Goal: Task Accomplishment & Management: Use online tool/utility

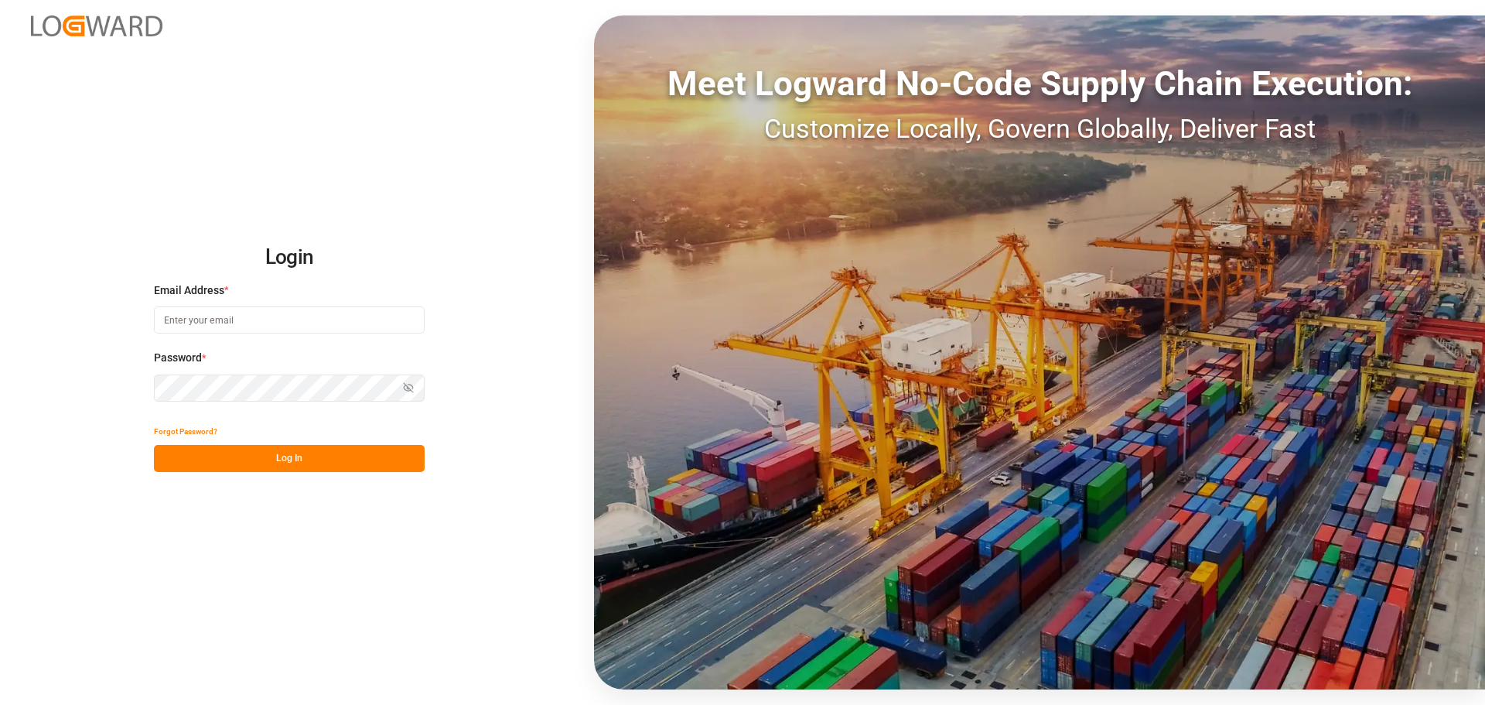
type input "[PERSON_NAME][EMAIL_ADDRESS][PERSON_NAME][DOMAIN_NAME]"
click at [307, 457] on button "Log In" at bounding box center [289, 458] width 271 height 27
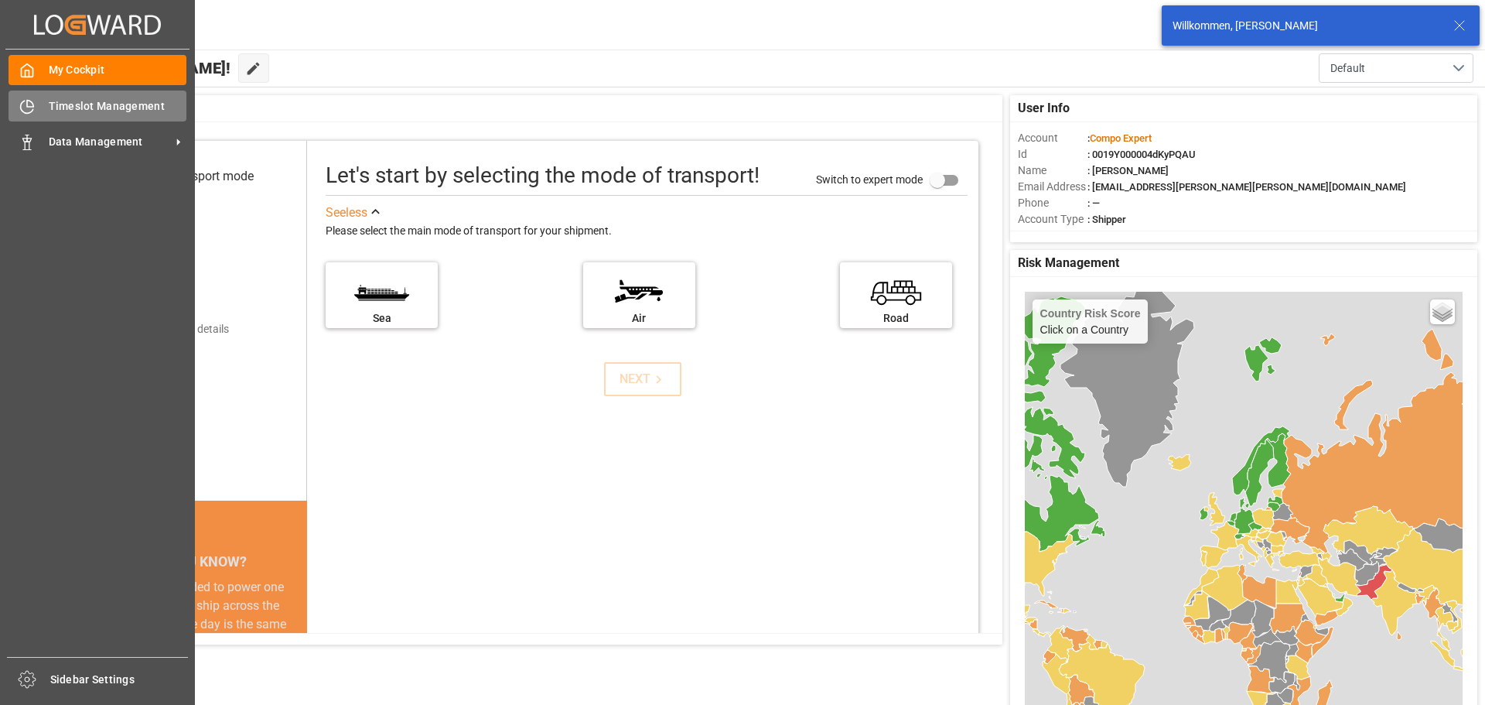
click at [94, 101] on span "Timeslot Management" at bounding box center [118, 106] width 138 height 16
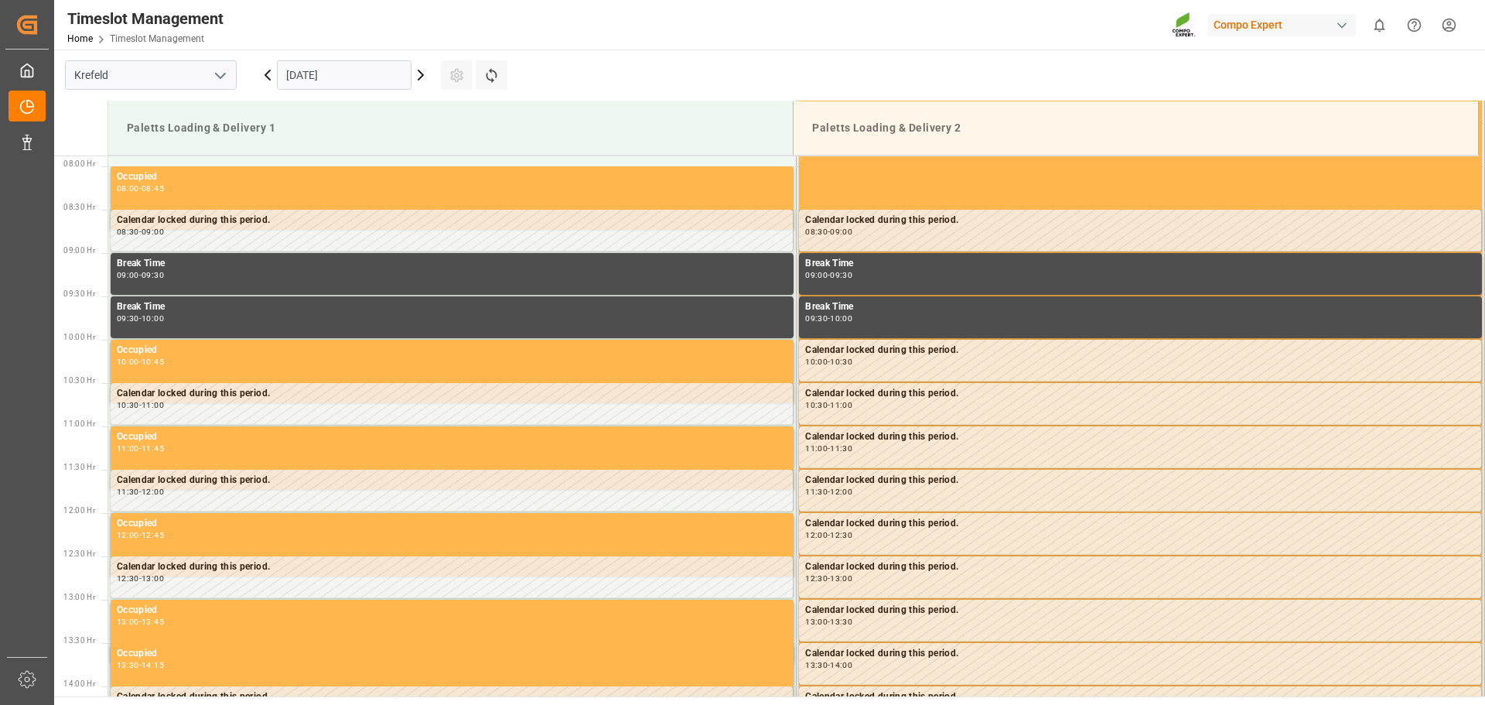
scroll to position [683, 0]
click at [267, 74] on icon at bounding box center [267, 74] width 5 height 9
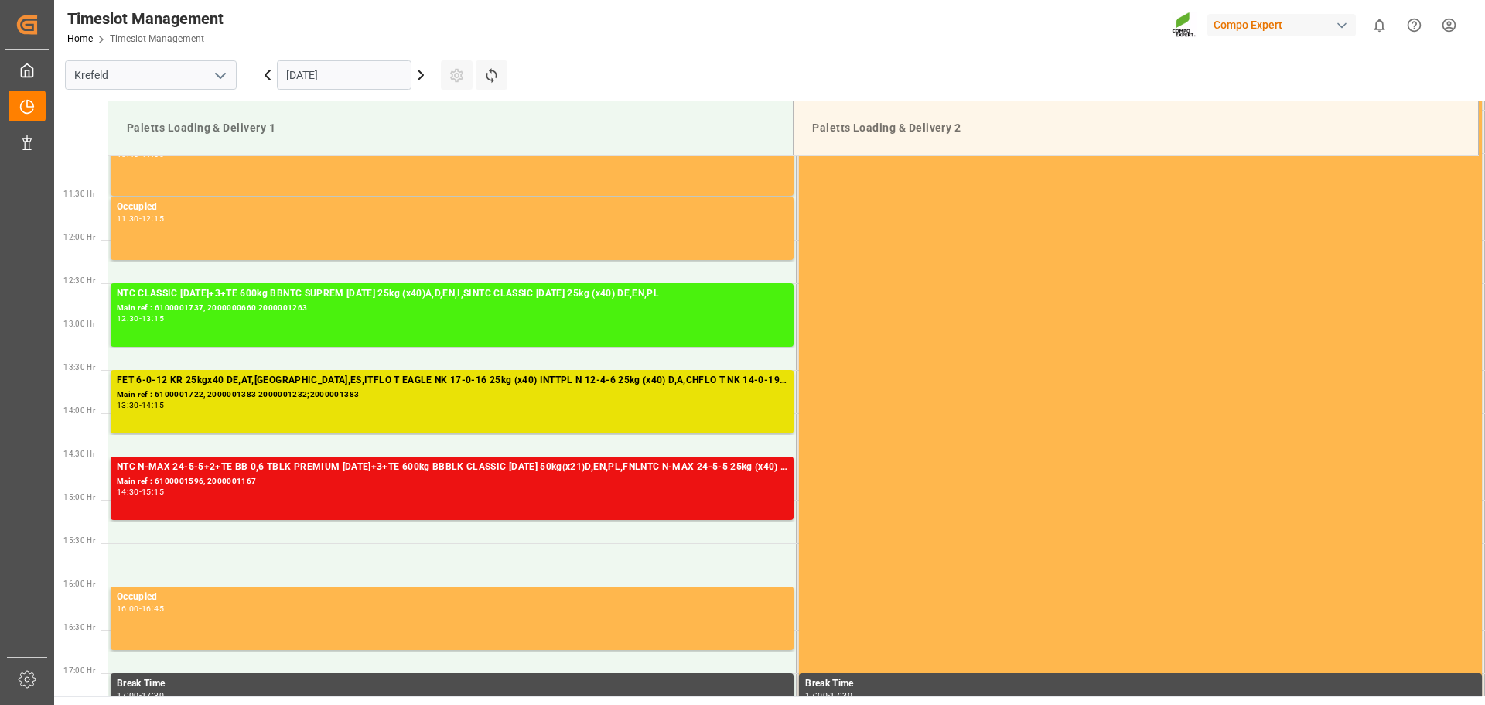
scroll to position [993, 0]
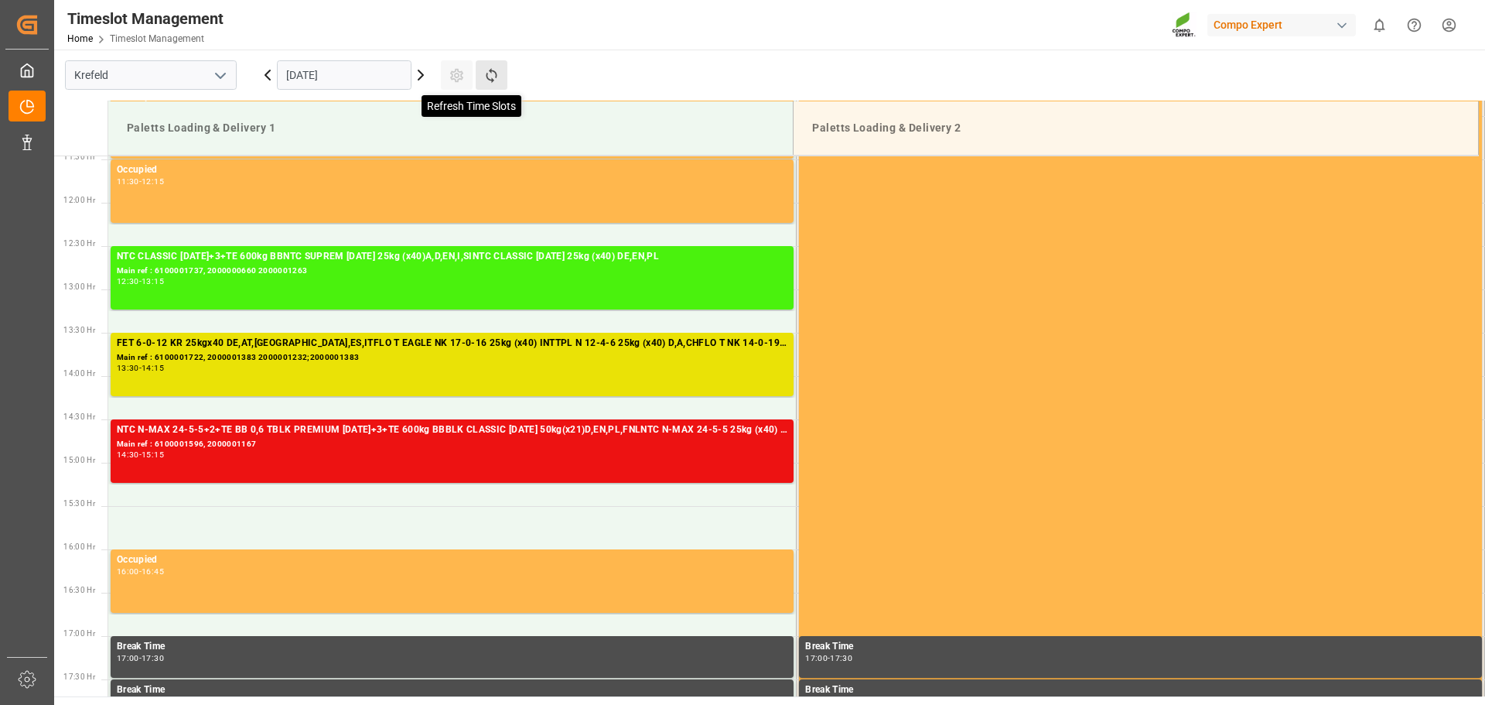
click at [491, 78] on icon at bounding box center [491, 75] width 11 height 15
click at [497, 80] on icon at bounding box center [492, 75] width 16 height 16
click at [422, 78] on icon at bounding box center [421, 75] width 19 height 19
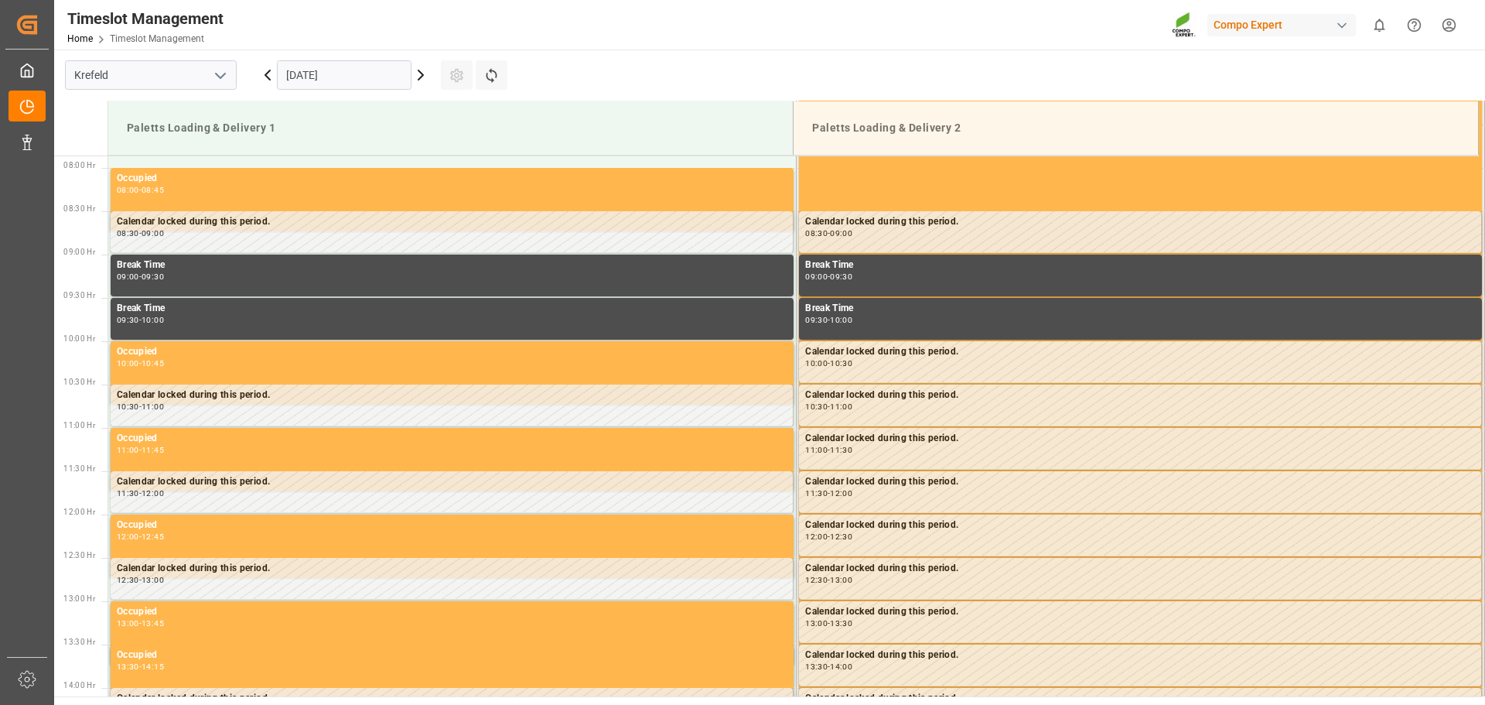
scroll to position [683, 0]
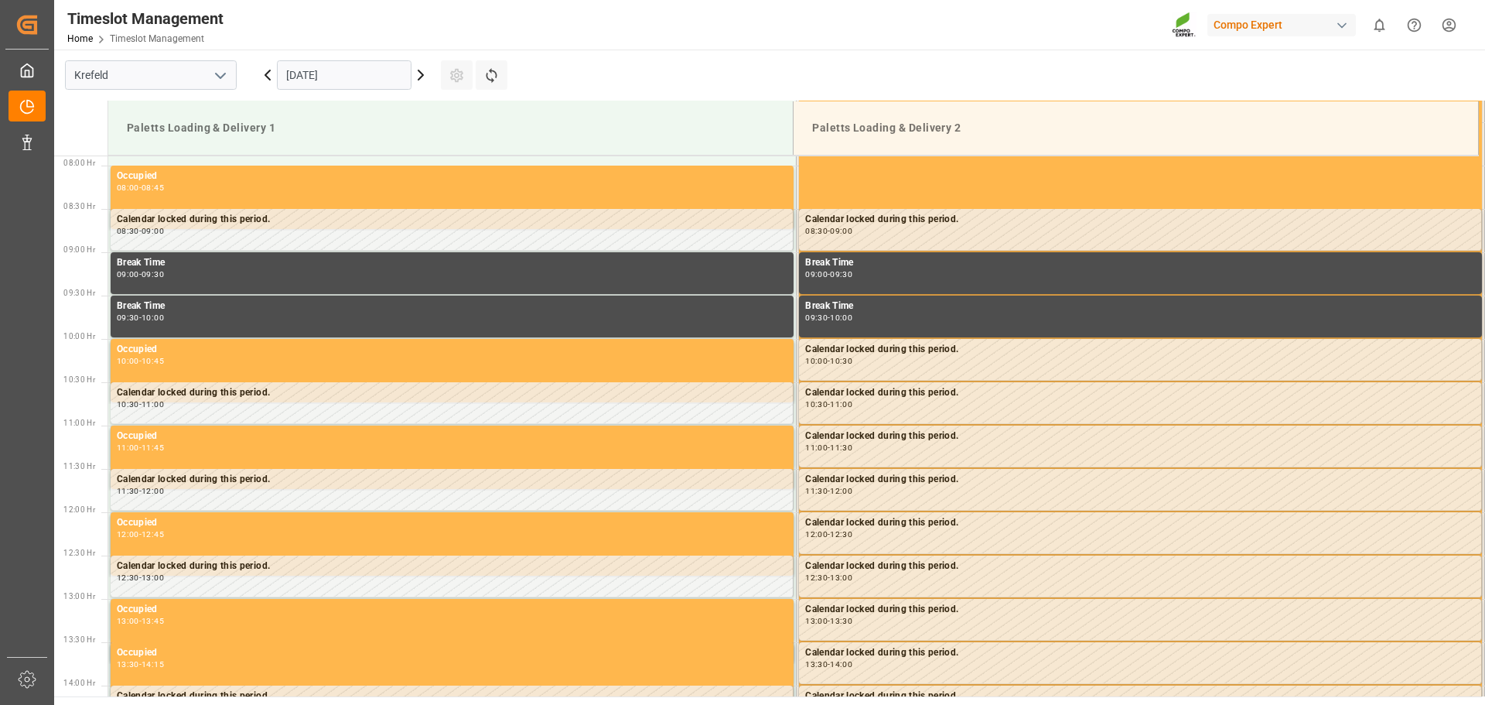
click at [419, 76] on icon at bounding box center [421, 75] width 19 height 19
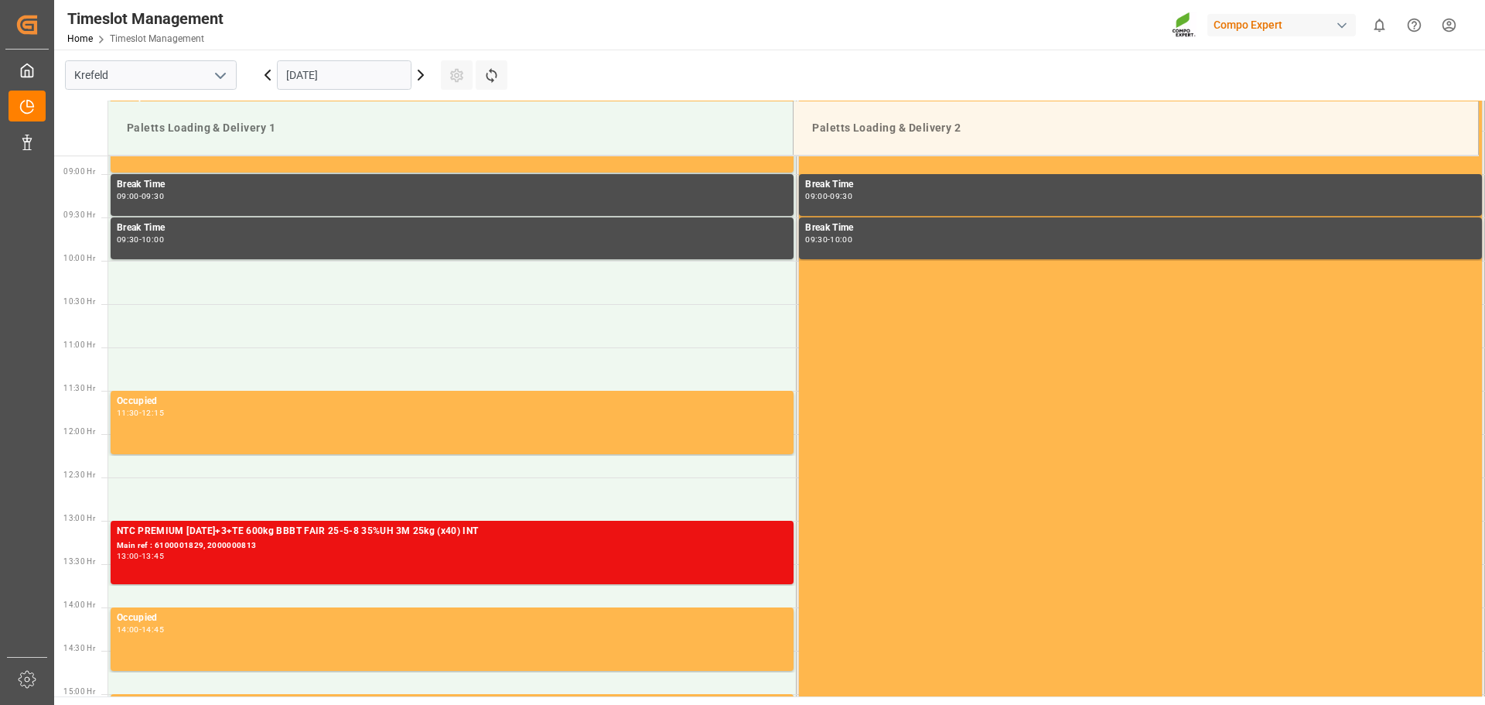
scroll to position [761, 0]
click at [268, 80] on icon at bounding box center [267, 75] width 19 height 19
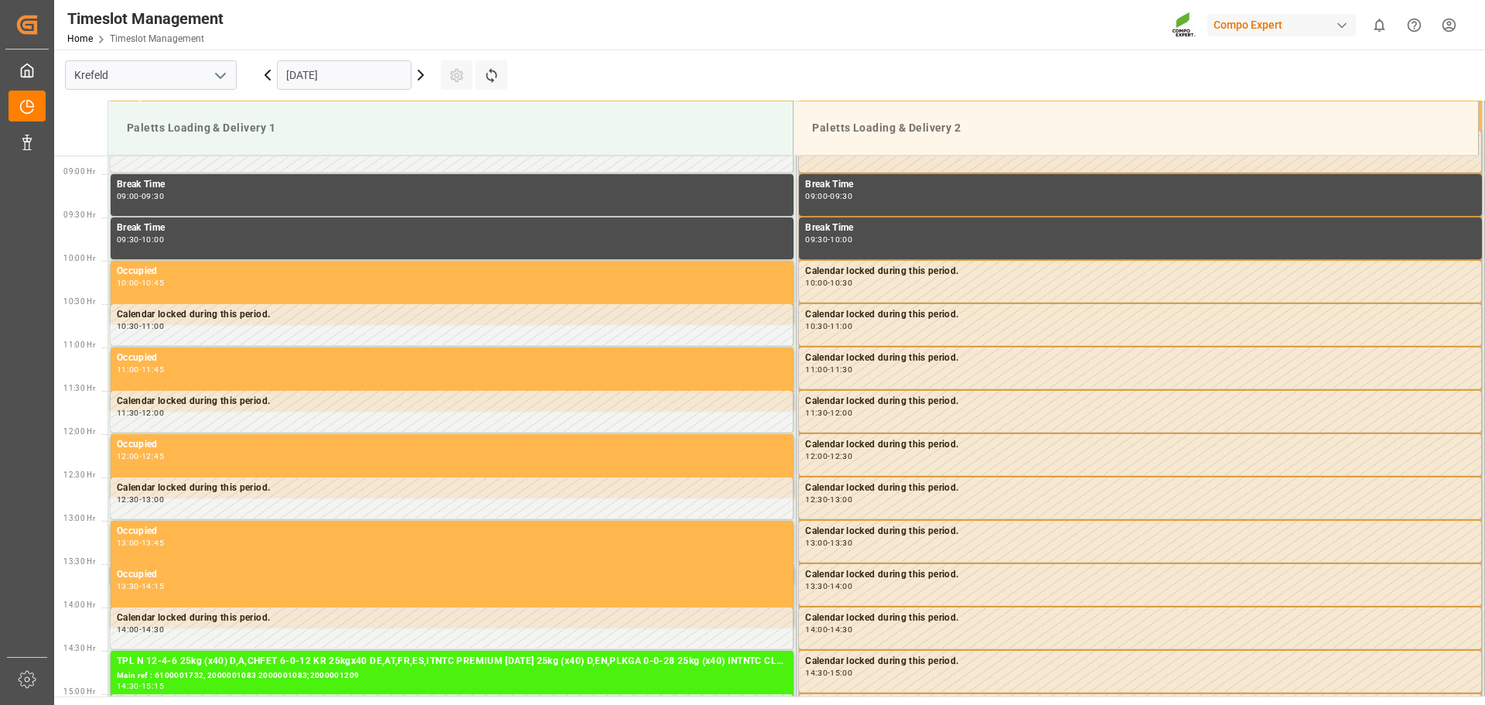
scroll to position [993, 0]
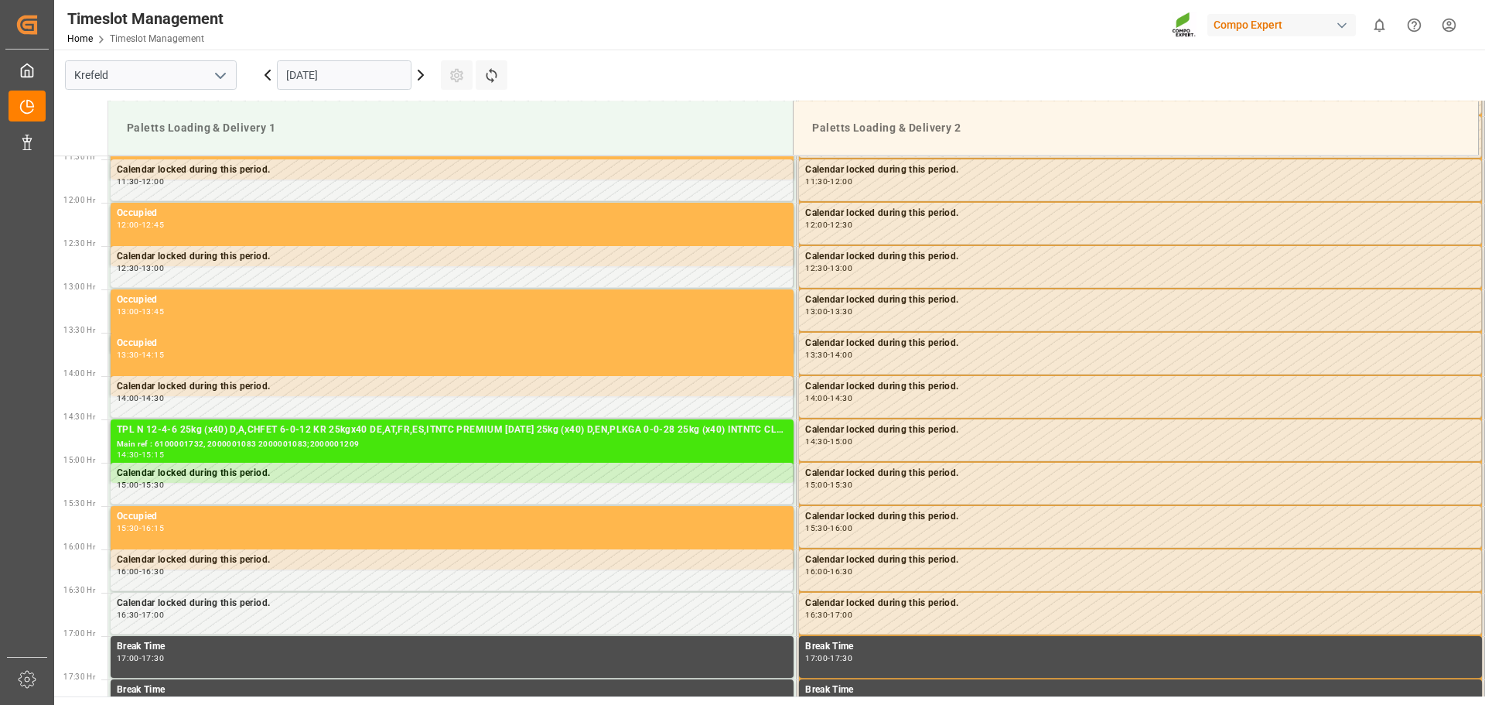
click at [481, 443] on div "Main ref : 6100001732, 2000001083 2000001083;2000001209" at bounding box center [452, 444] width 671 height 13
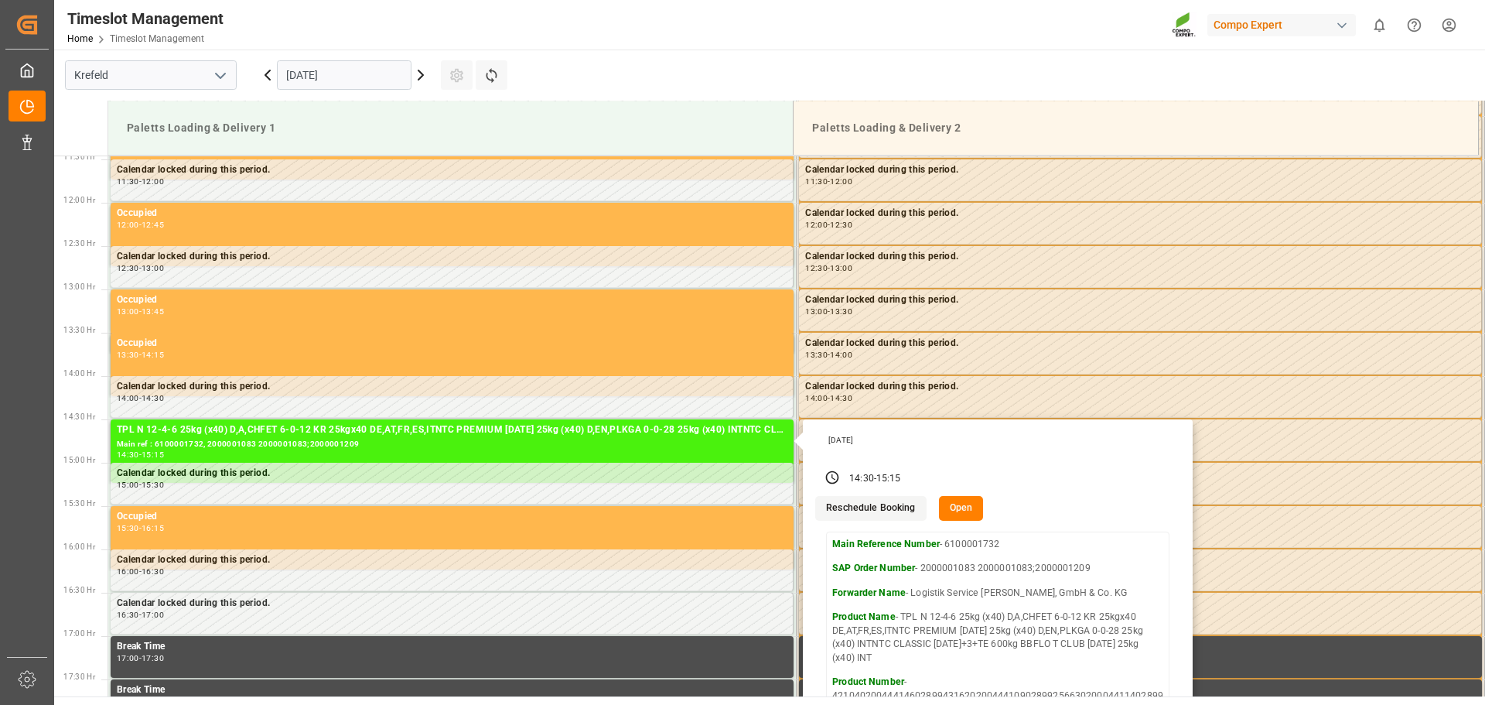
click at [965, 504] on button "Open" at bounding box center [961, 508] width 45 height 25
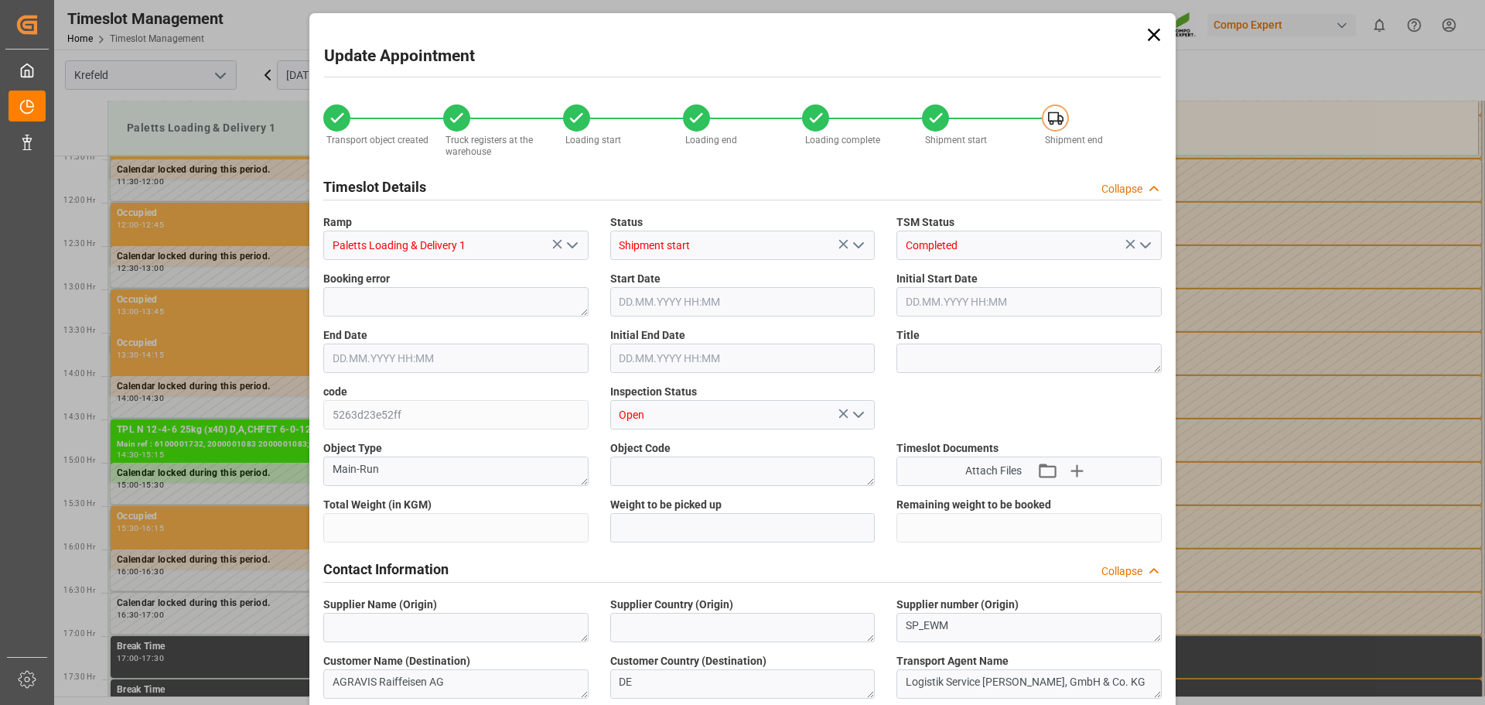
type input "25509.6"
type input "0"
type input "[DATE] 14:30"
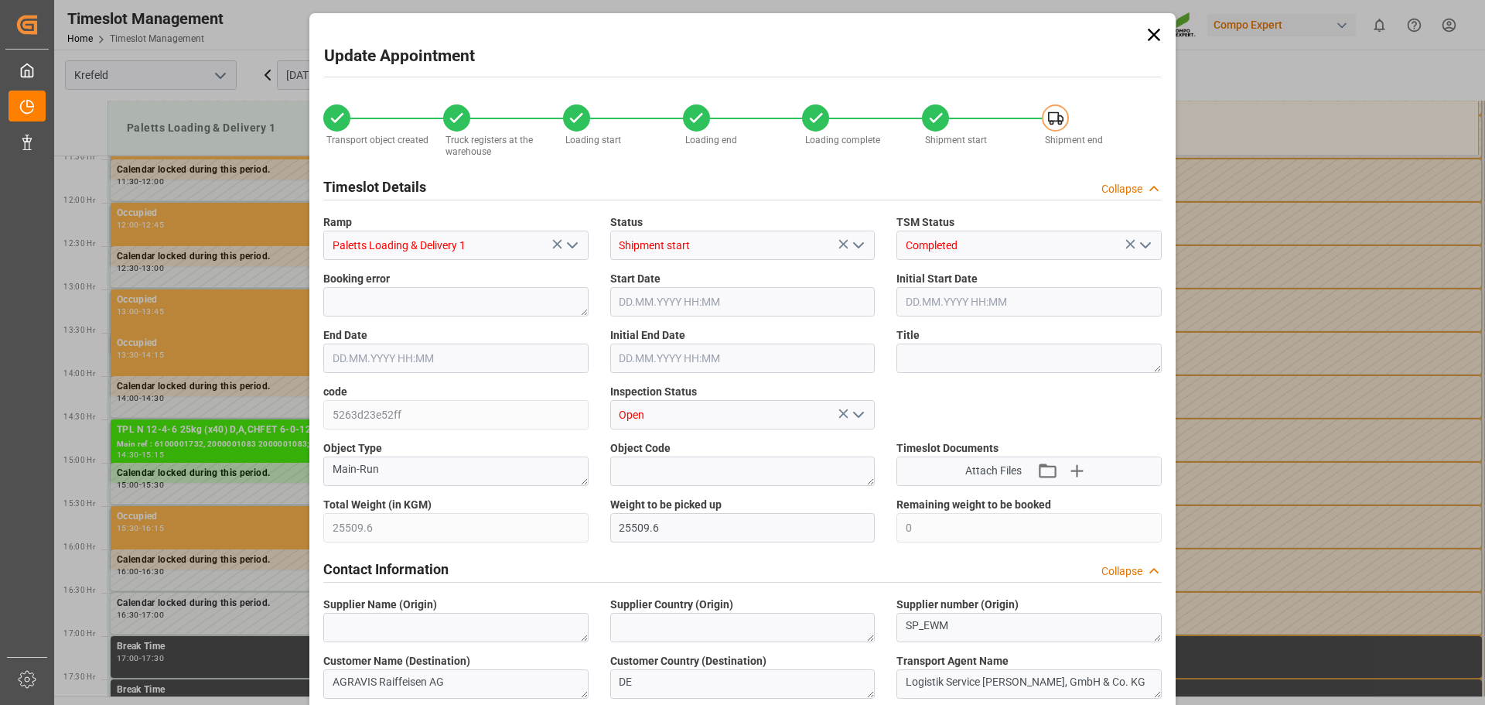
type input "[DATE] 11:00"
type input "[DATE] 15:15"
type input "[DATE] 11:30"
type input "[DATE] 10:55"
type input "[DATE] 15:18"
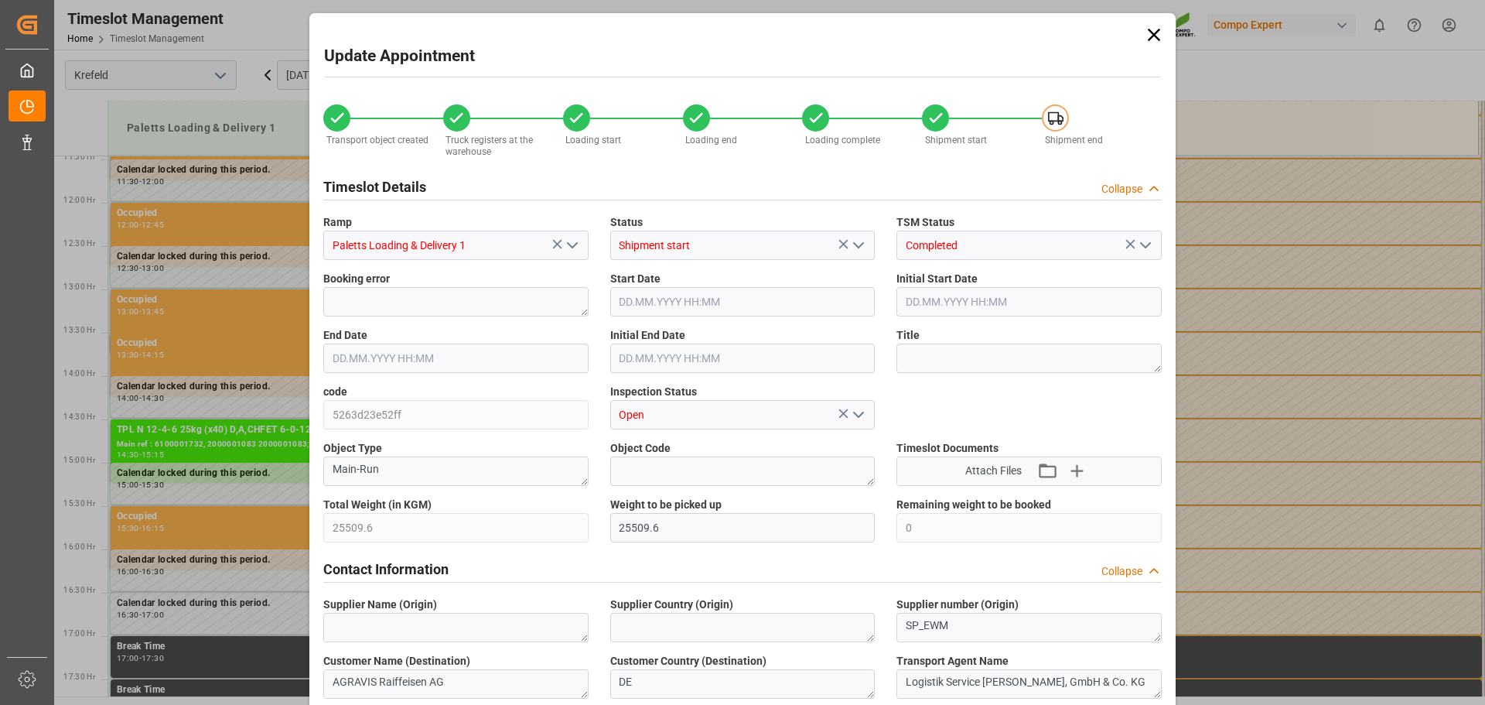
type input "[DATE] 15:18"
type input "[DATE] 17:23"
type input "[DATE] 17:24"
type input "[DATE] 08:45"
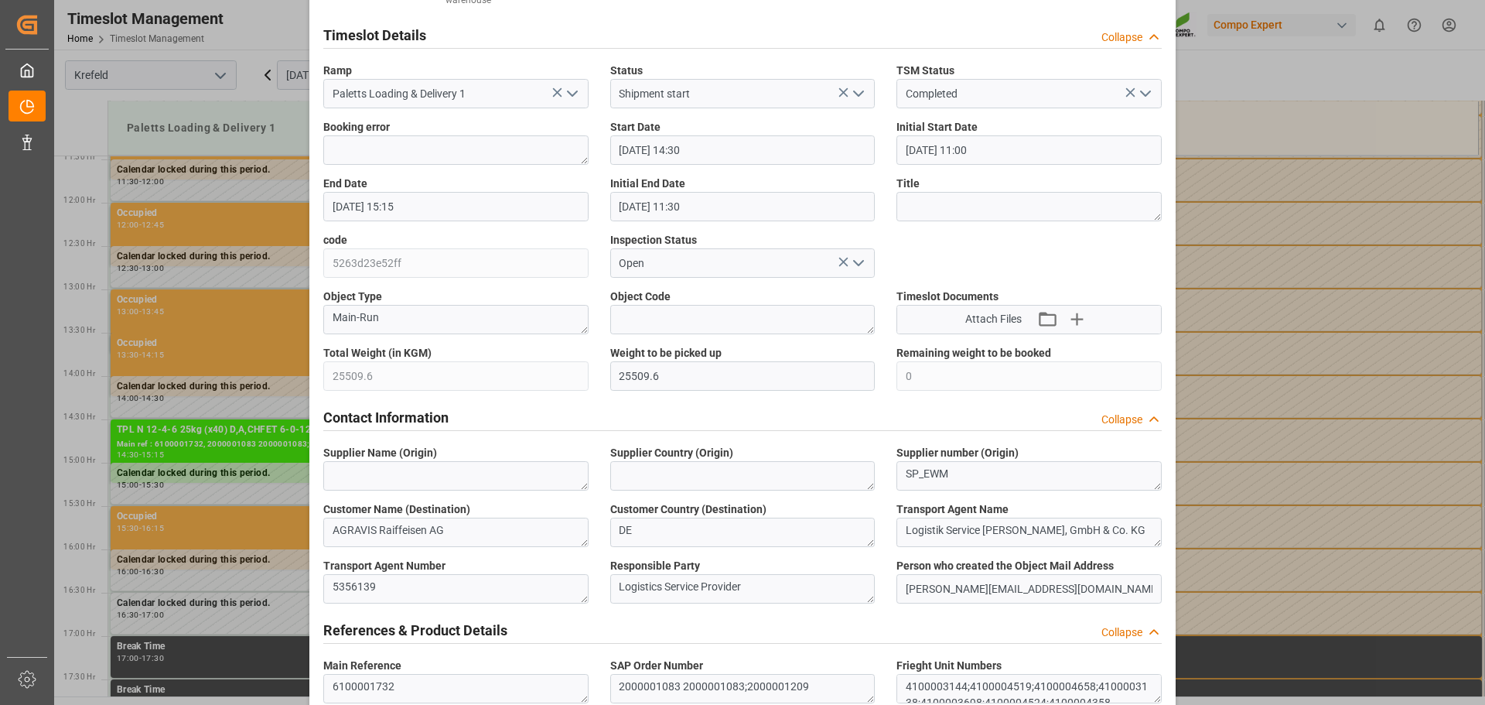
scroll to position [0, 0]
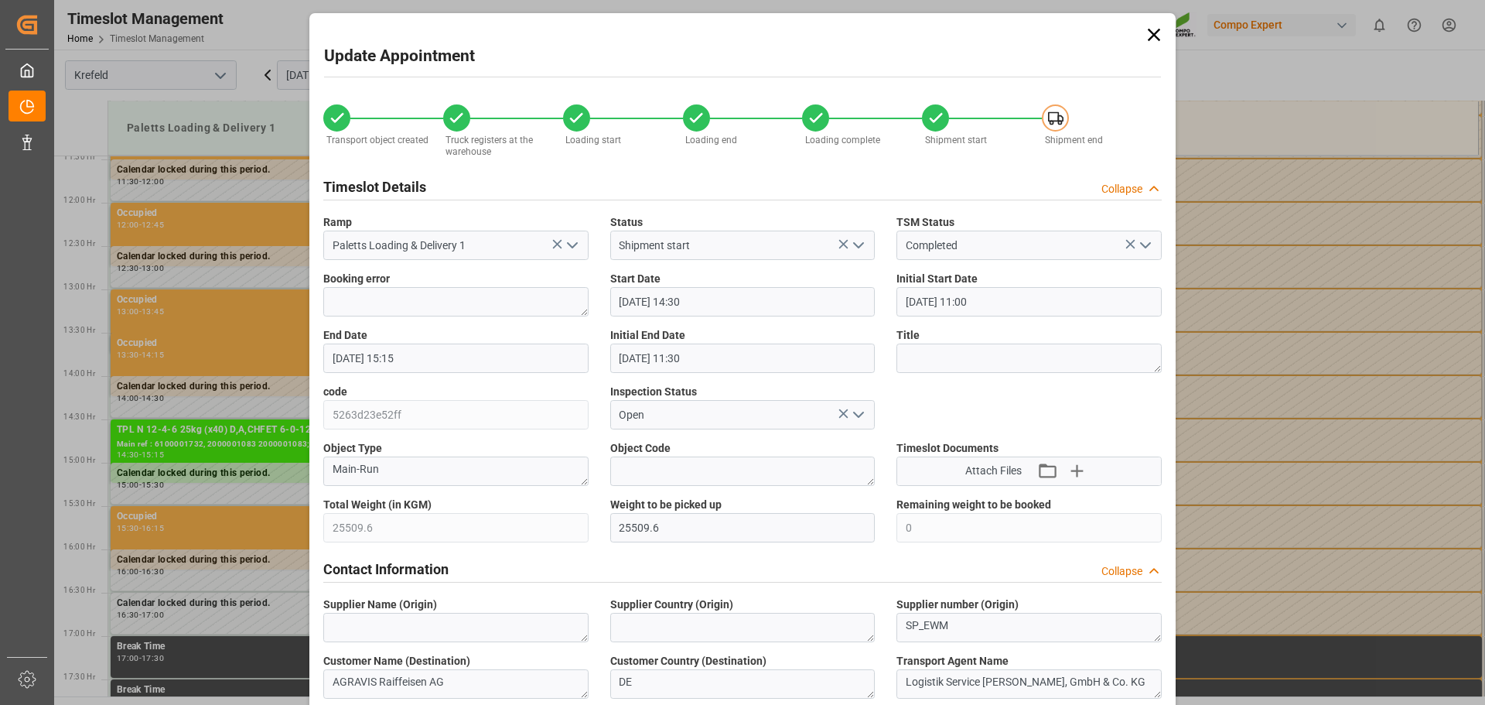
click at [1150, 34] on icon at bounding box center [1154, 35] width 12 height 12
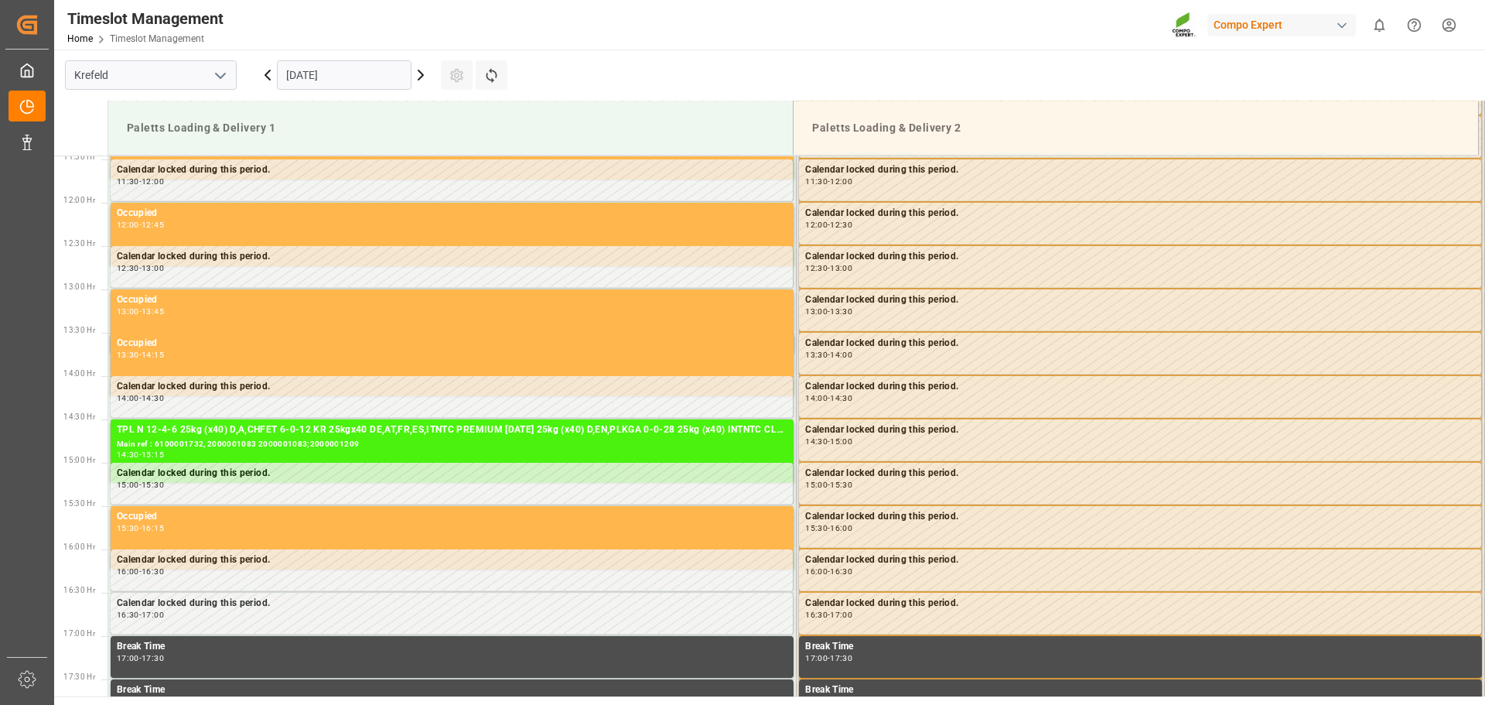
click at [265, 74] on icon at bounding box center [267, 74] width 5 height 9
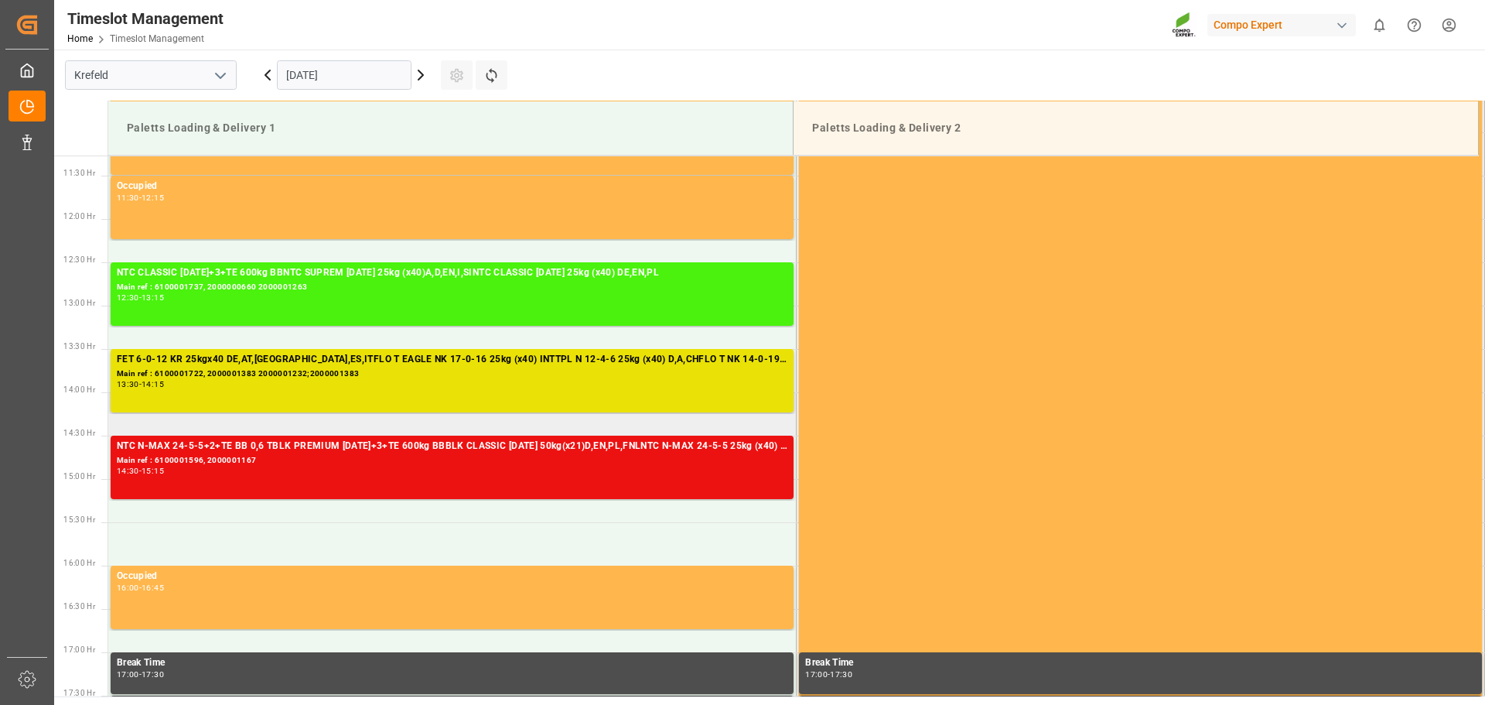
scroll to position [993, 0]
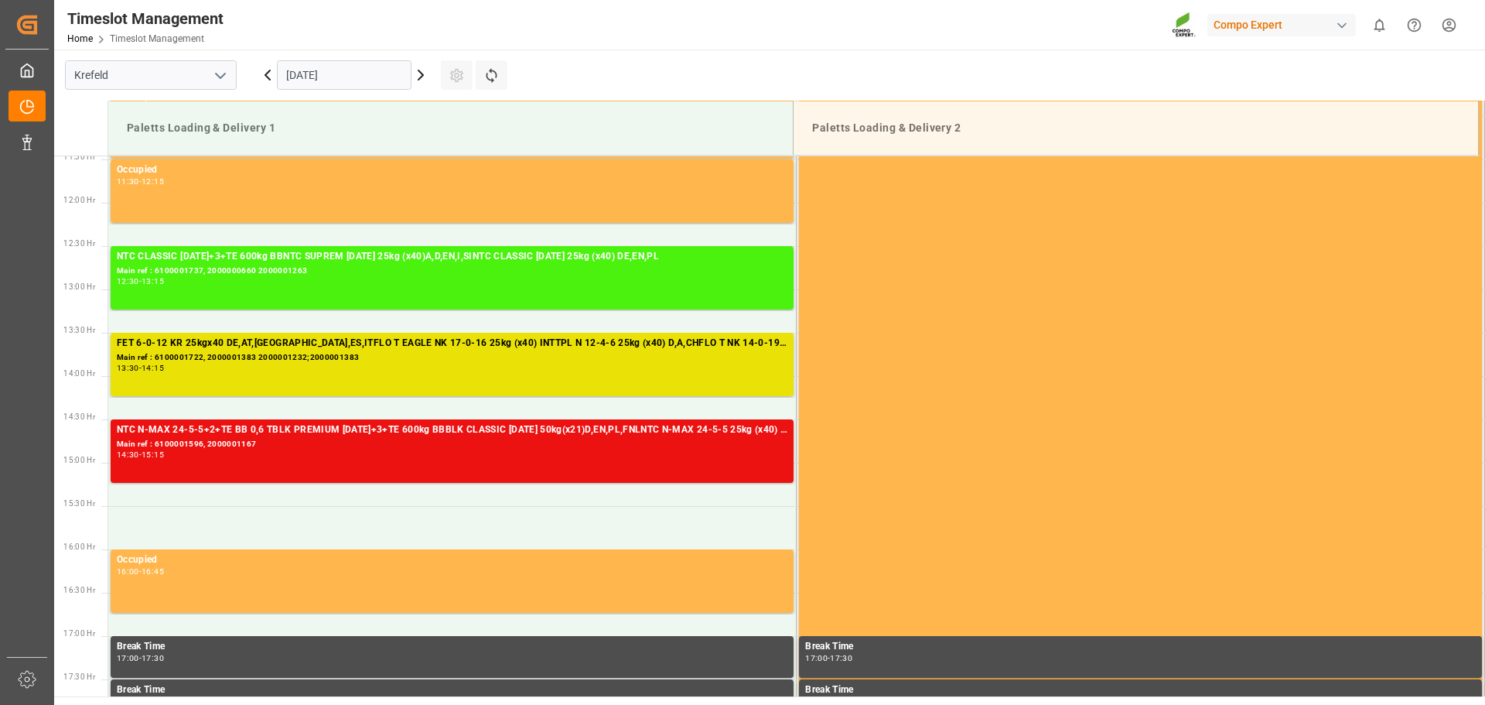
click at [419, 74] on icon at bounding box center [421, 75] width 19 height 19
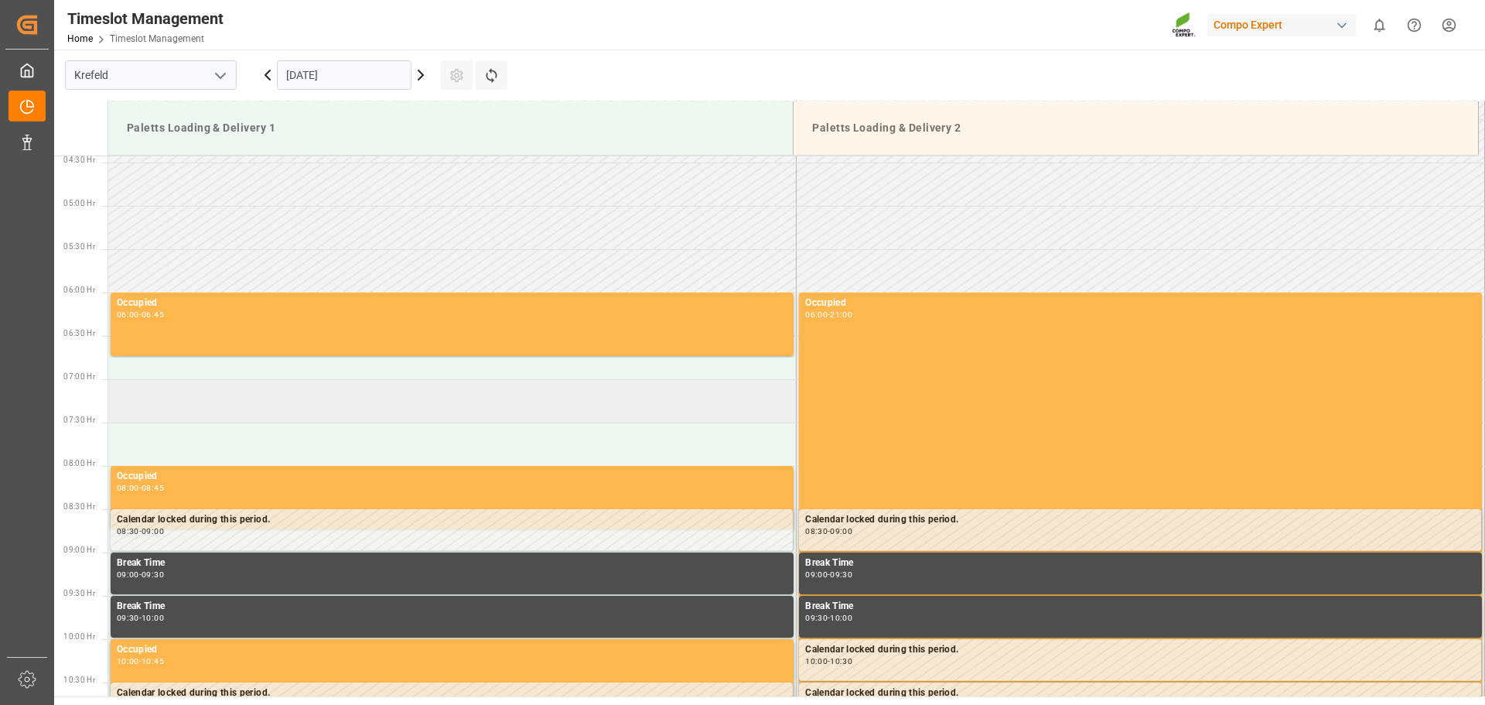
scroll to position [374, 0]
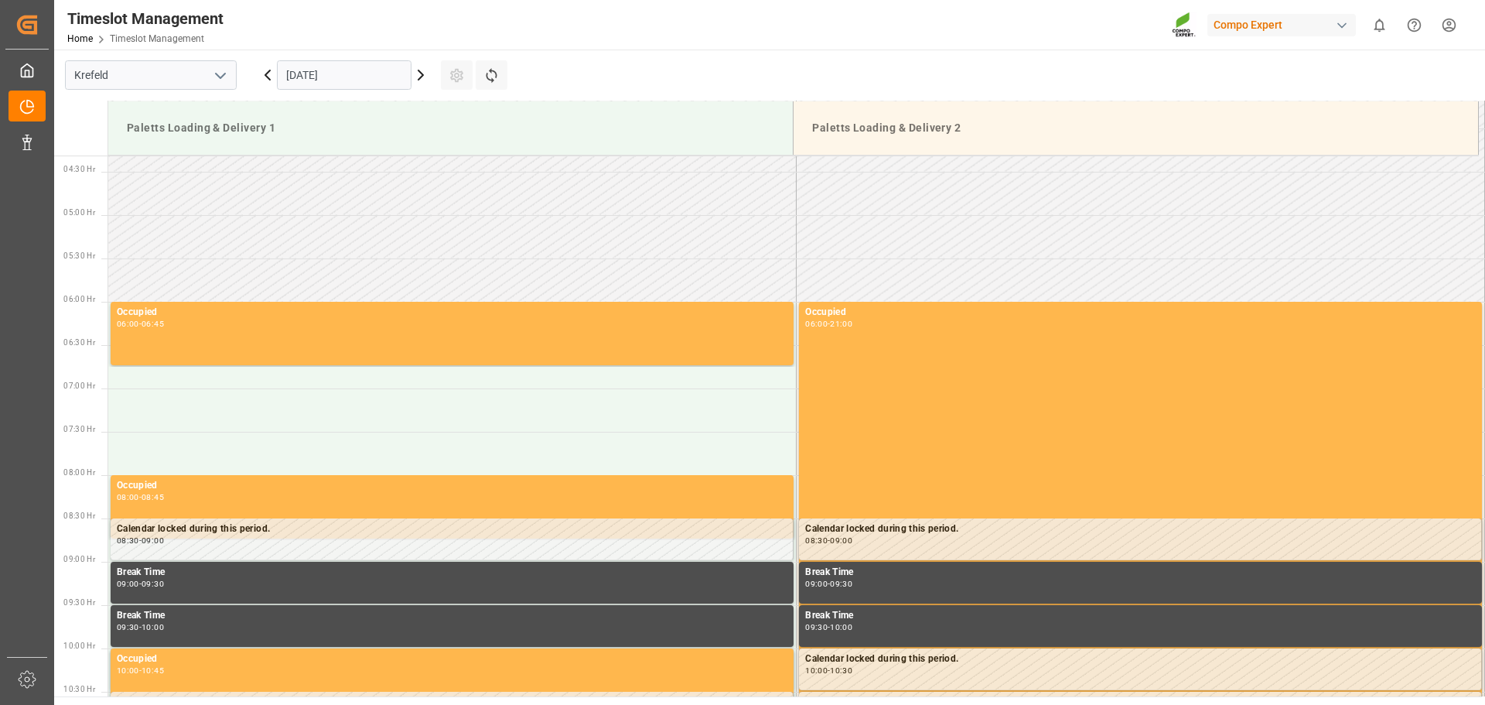
click at [419, 84] on icon at bounding box center [421, 75] width 19 height 19
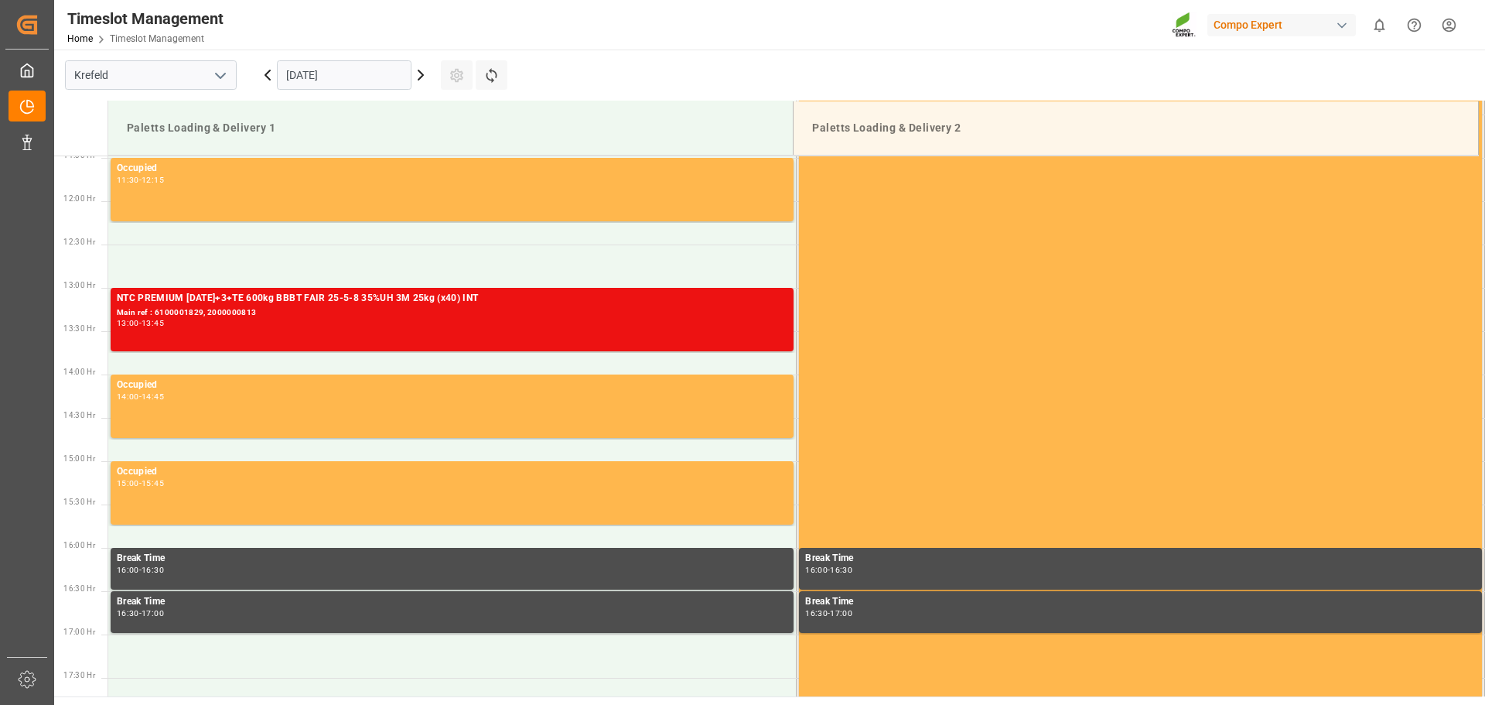
scroll to position [993, 0]
